Goal: Navigation & Orientation: Find specific page/section

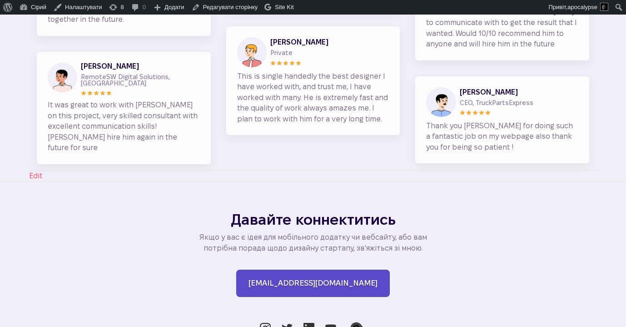
scroll to position [1587, 0]
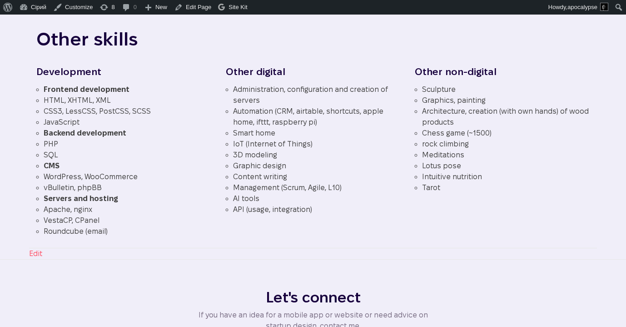
scroll to position [2260, 0]
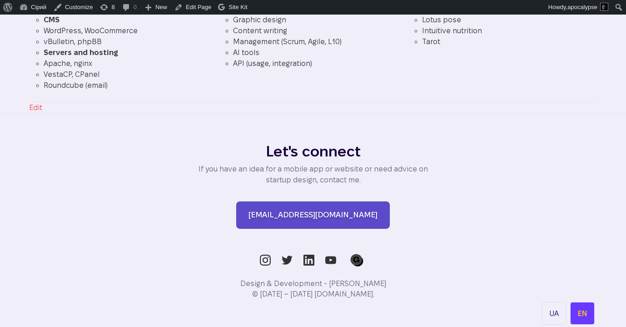
click at [550, 309] on span "UA" at bounding box center [554, 313] width 10 height 8
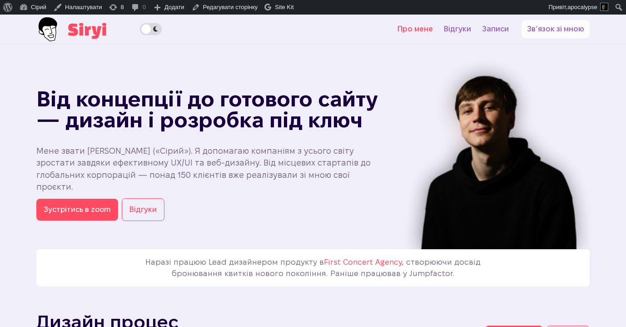
click at [423, 25] on link "Про мене" at bounding box center [415, 29] width 46 height 18
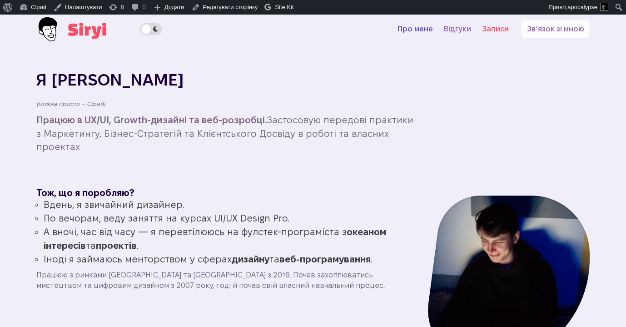
click at [483, 25] on link "Записи" at bounding box center [496, 29] width 38 height 18
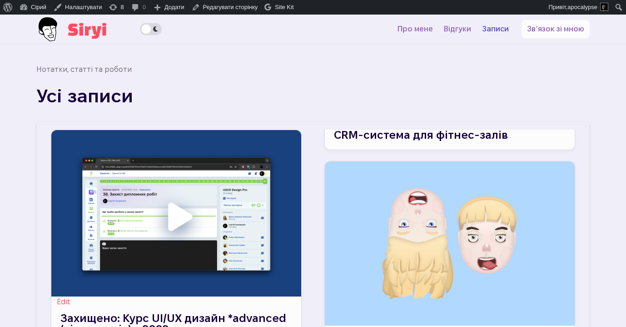
click at [383, 133] on link "CRM-система для фітнес-залів" at bounding box center [421, 135] width 174 height 12
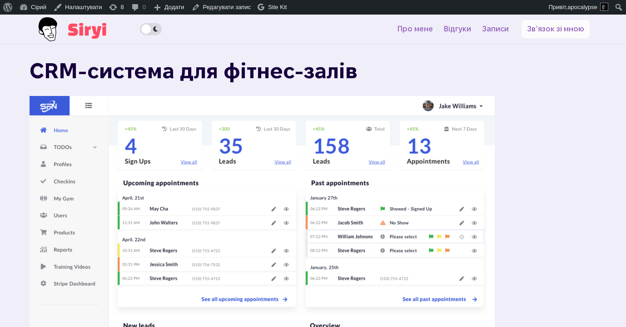
click at [82, 33] on img at bounding box center [71, 28] width 70 height 27
